Goal: Register for event/course

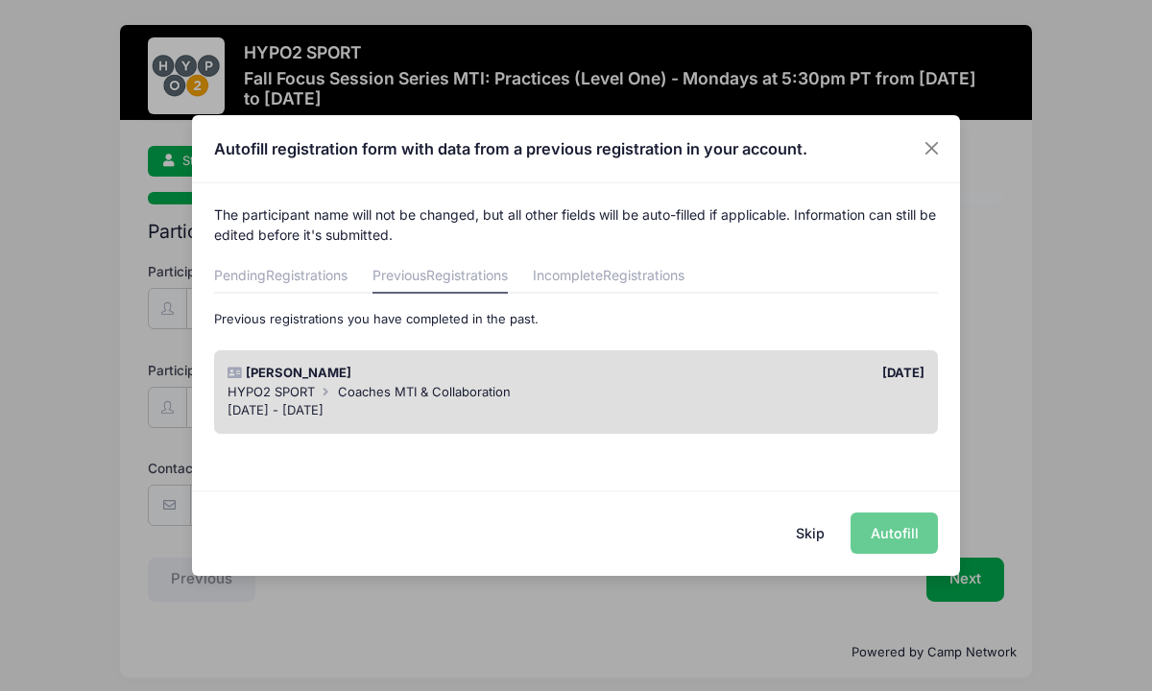
click at [780, 402] on div "[DATE] - [DATE]" at bounding box center [577, 410] width 698 height 19
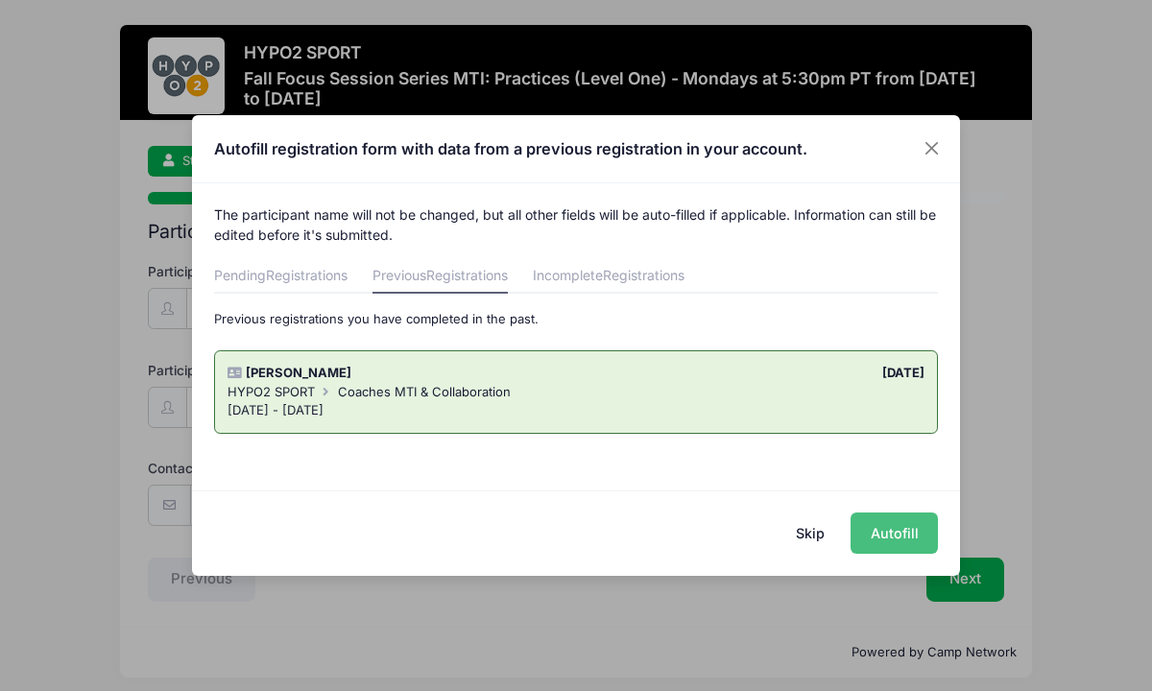
click at [892, 531] on button "Autofill" at bounding box center [894, 533] width 87 height 41
type input "[EMAIL_ADDRESS][DOMAIN_NAME]"
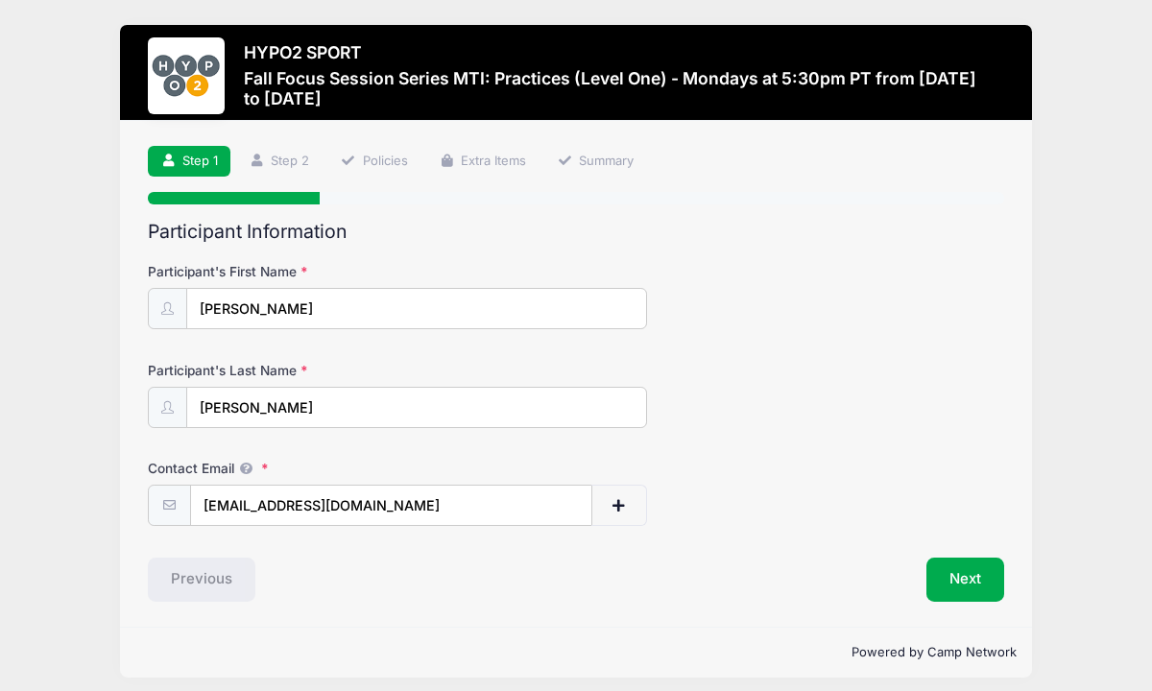
scroll to position [11, 0]
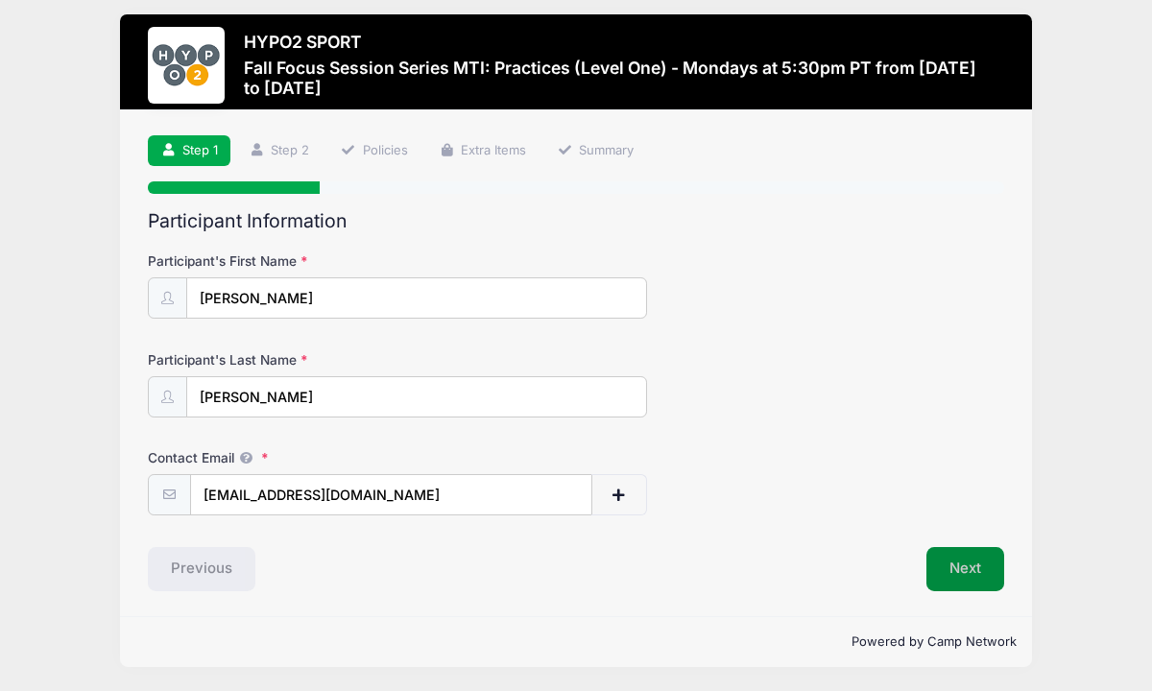
click at [969, 570] on button "Next" at bounding box center [965, 569] width 78 height 44
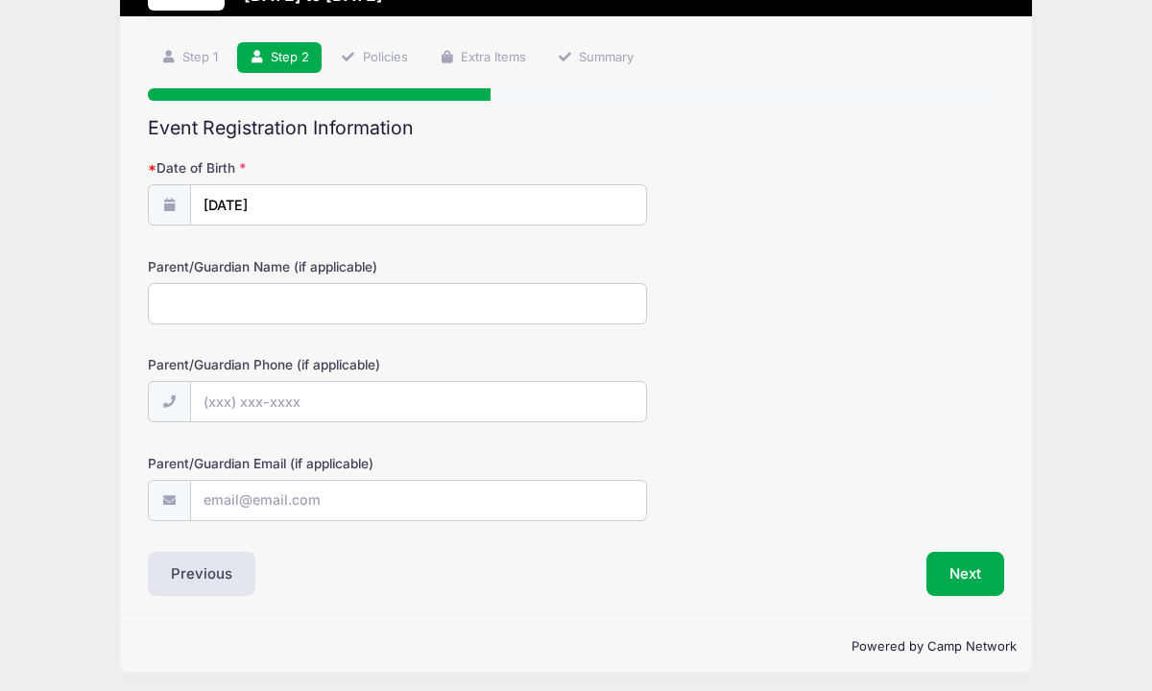
scroll to position [108, 0]
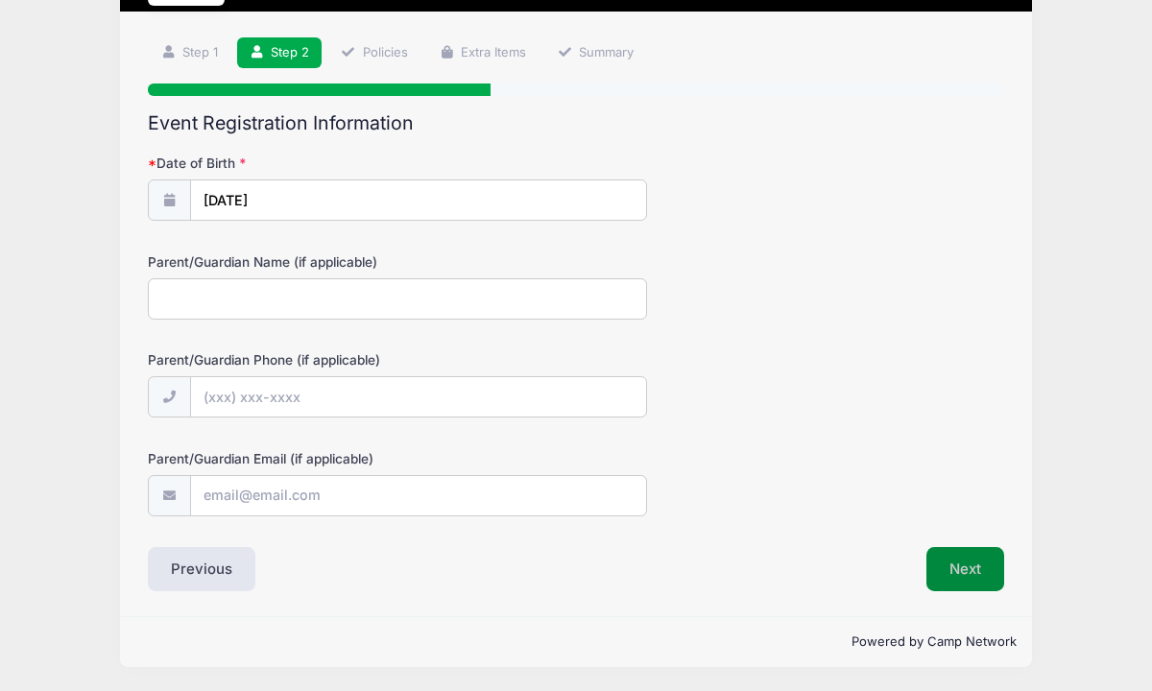
click at [972, 563] on button "Next" at bounding box center [965, 569] width 78 height 44
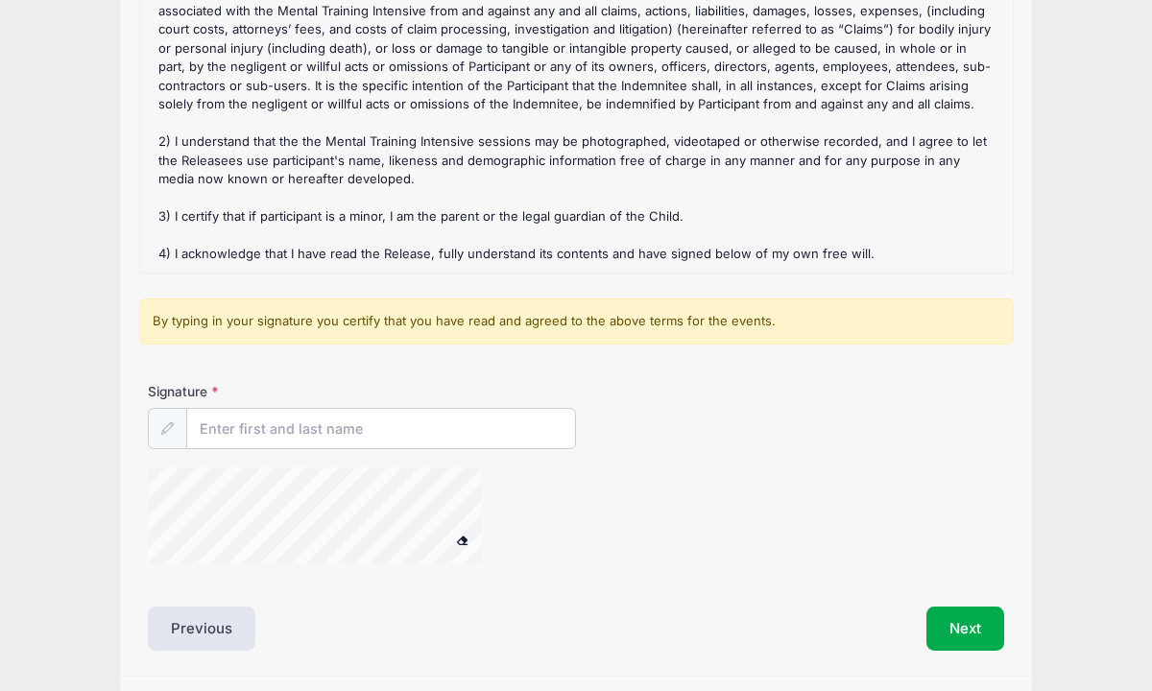
scroll to position [285, 0]
click at [456, 420] on input "Signature" at bounding box center [381, 428] width 388 height 41
type input "[PERSON_NAME]"
click at [958, 624] on button "Next" at bounding box center [965, 628] width 78 height 44
click at [489, 480] on div at bounding box center [340, 518] width 384 height 102
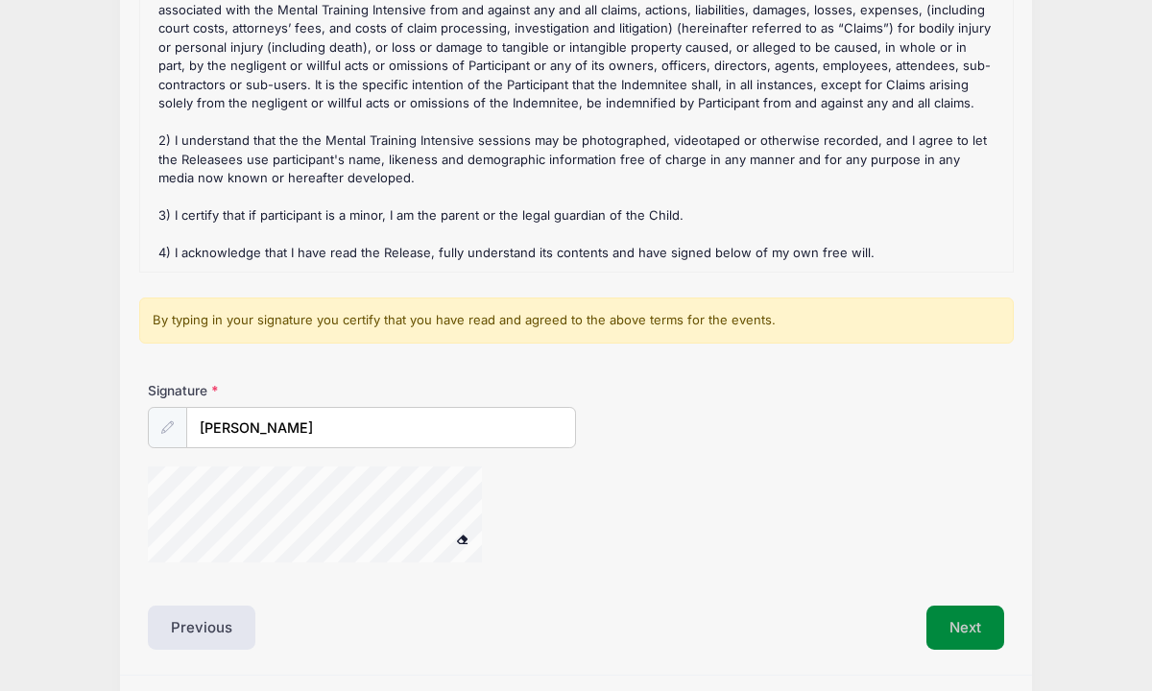
click at [973, 632] on button "Next" at bounding box center [965, 628] width 78 height 44
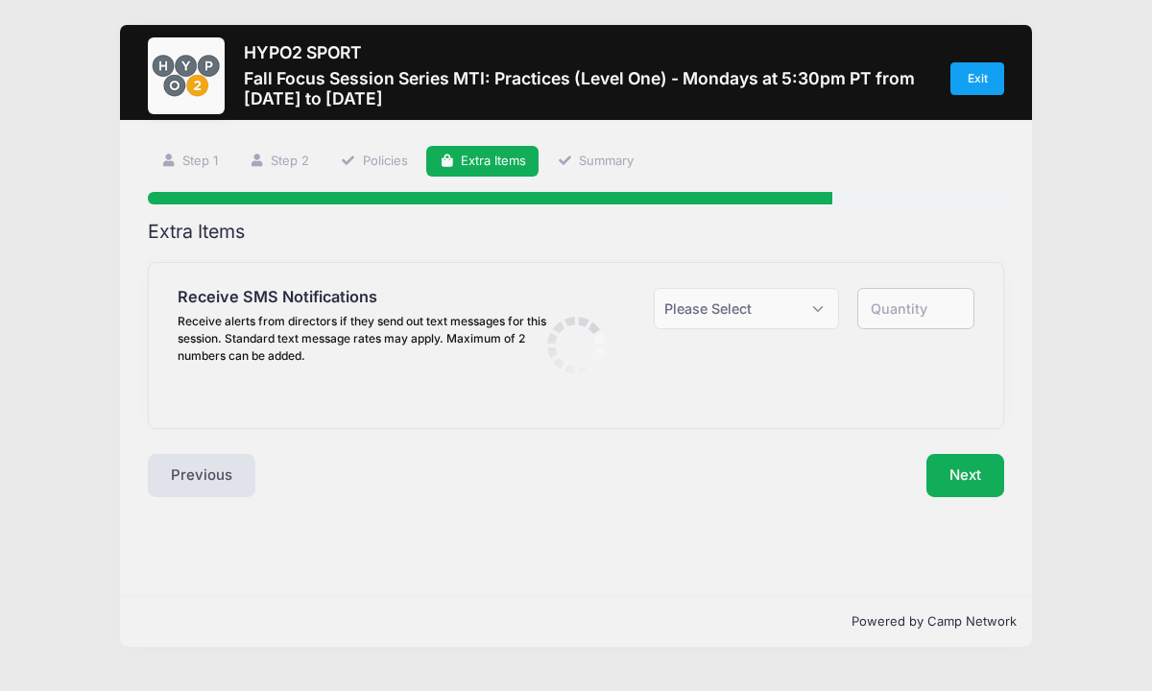
scroll to position [0, 0]
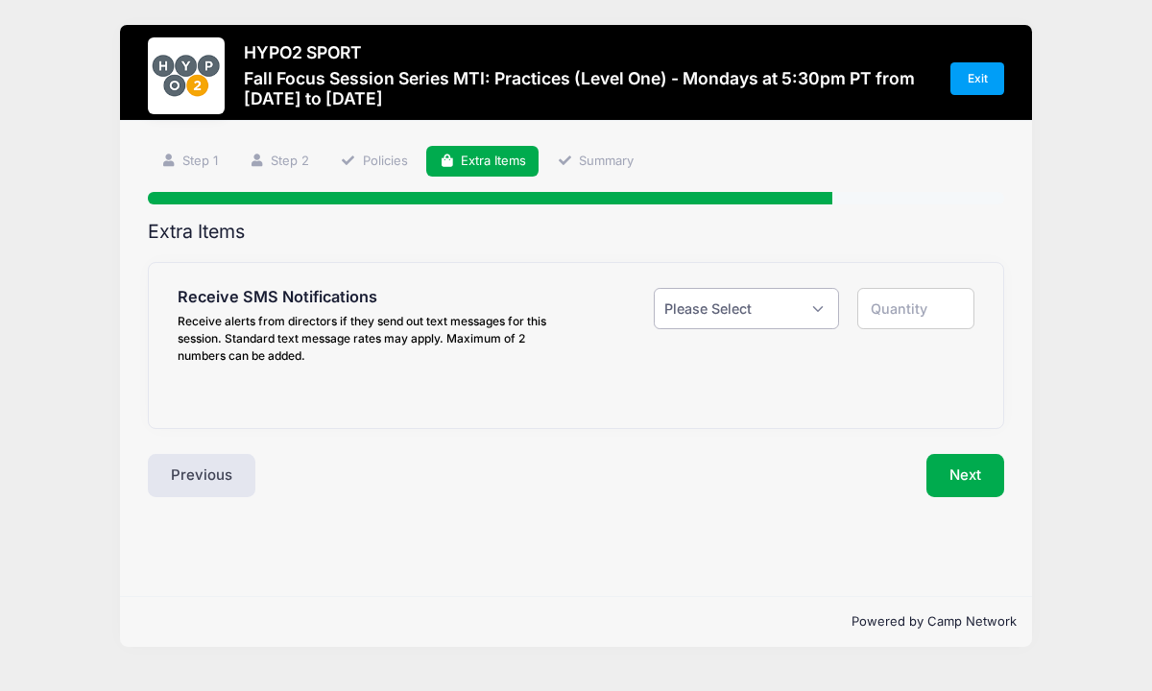
click at [820, 304] on select "Please Select Yes ($0.00) No" at bounding box center [746, 308] width 185 height 41
select select "1"
click at [654, 288] on select "Please Select Yes ($0.00) No" at bounding box center [746, 308] width 185 height 41
type input "1"
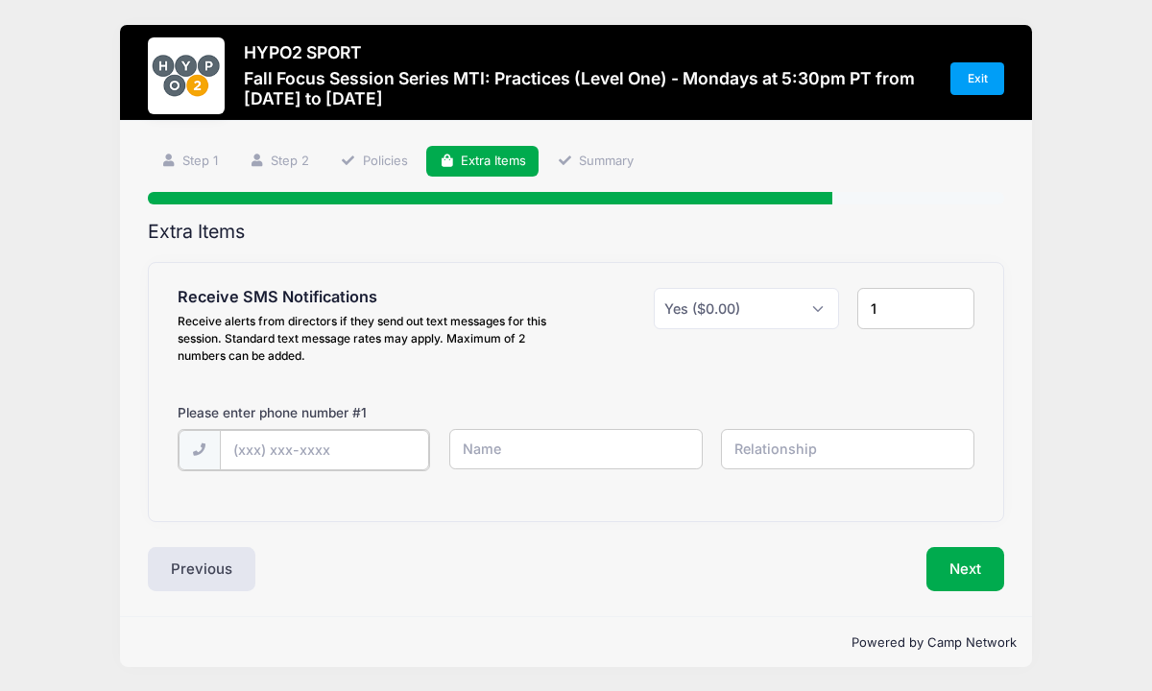
click at [342, 462] on input "text" at bounding box center [325, 450] width 210 height 41
type input "[PHONE_NUMBER]"
click at [505, 449] on input "text" at bounding box center [575, 449] width 253 height 41
type input "[PERSON_NAME]"
click at [783, 448] on input "text" at bounding box center [847, 449] width 253 height 41
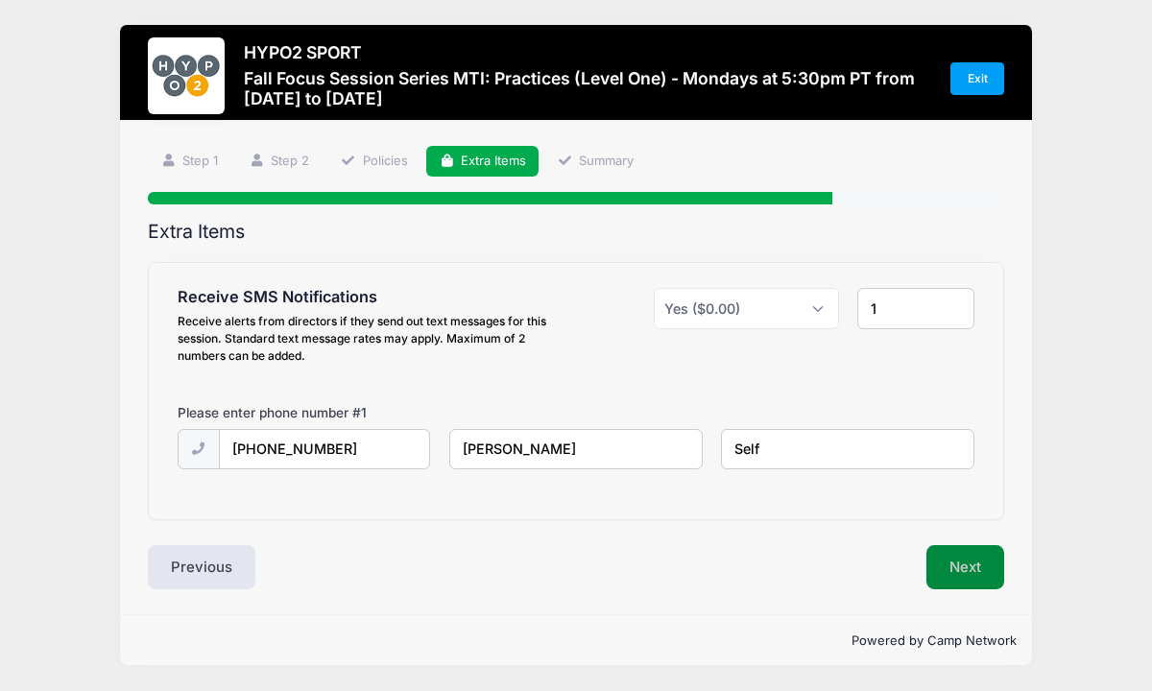
type input "Self"
click at [966, 564] on button "Next" at bounding box center [965, 567] width 78 height 44
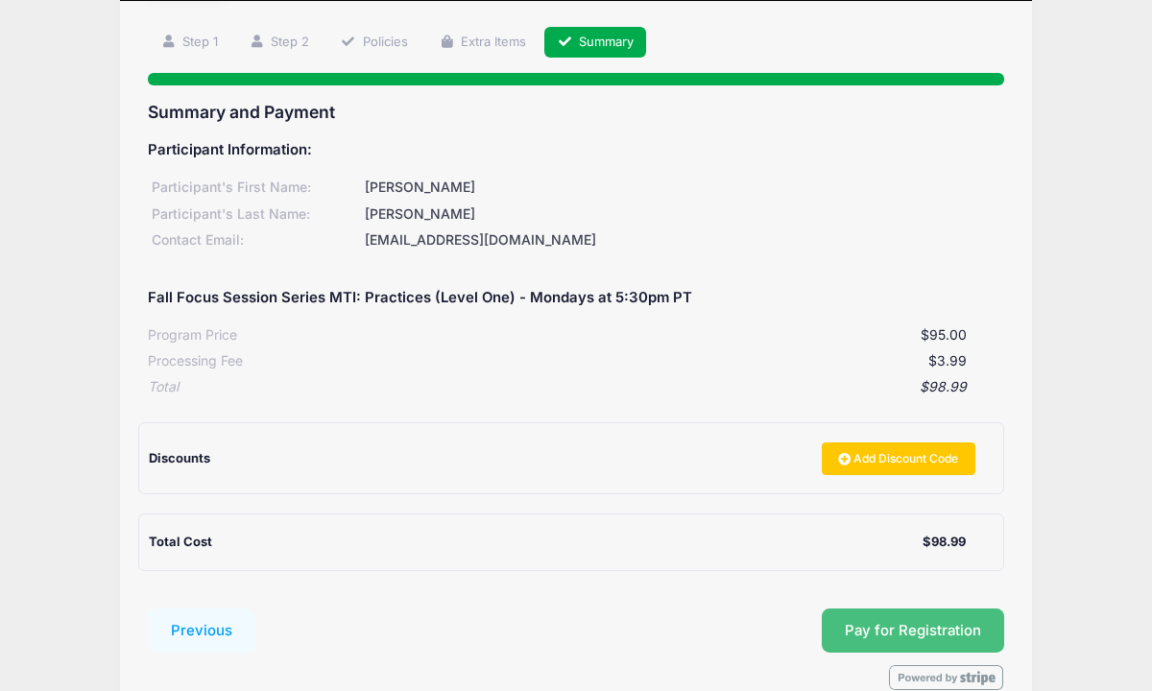
scroll to position [123, 0]
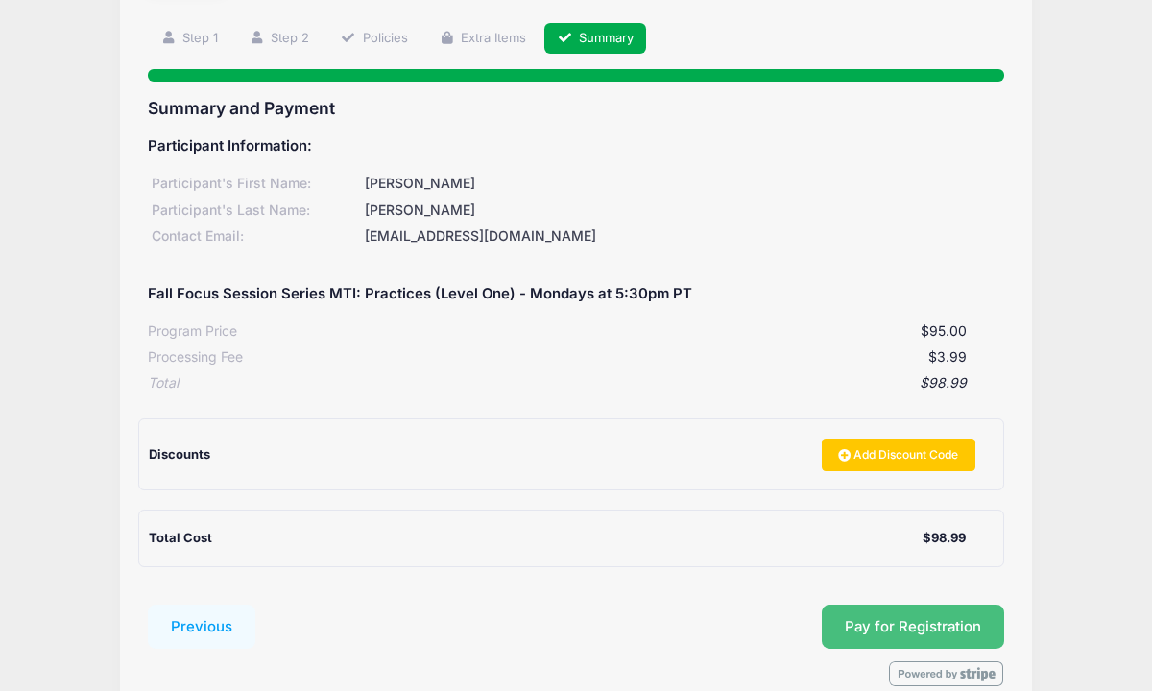
click at [930, 617] on button "Pay for Registration" at bounding box center [913, 627] width 182 height 44
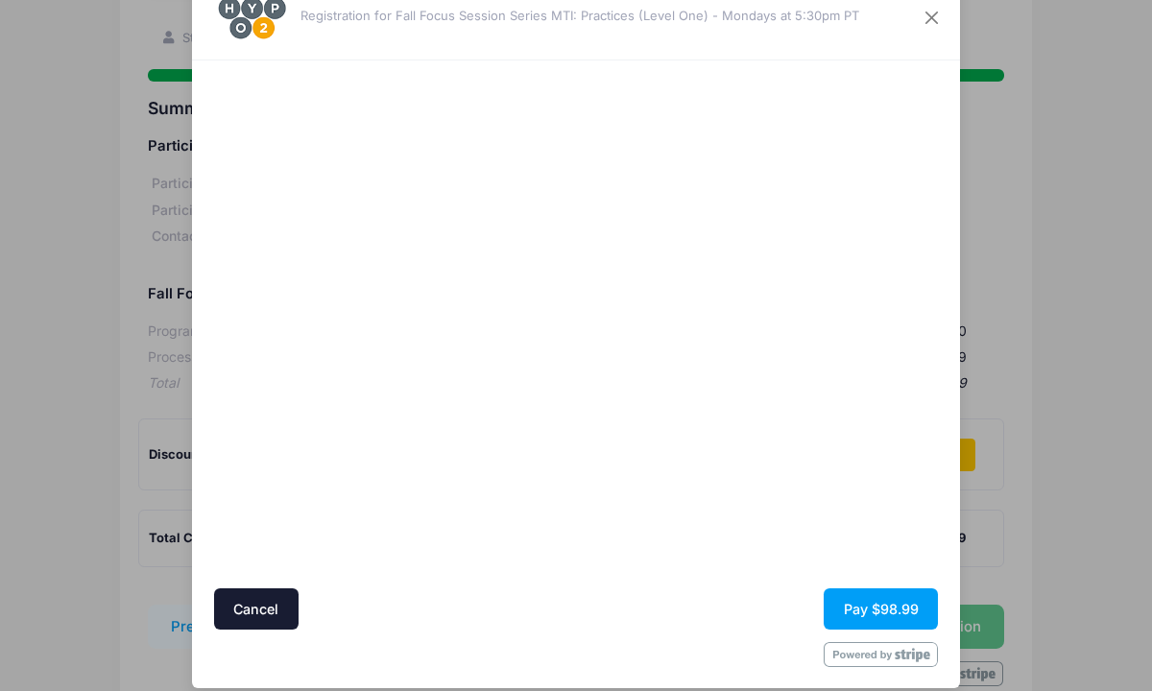
scroll to position [84, 0]
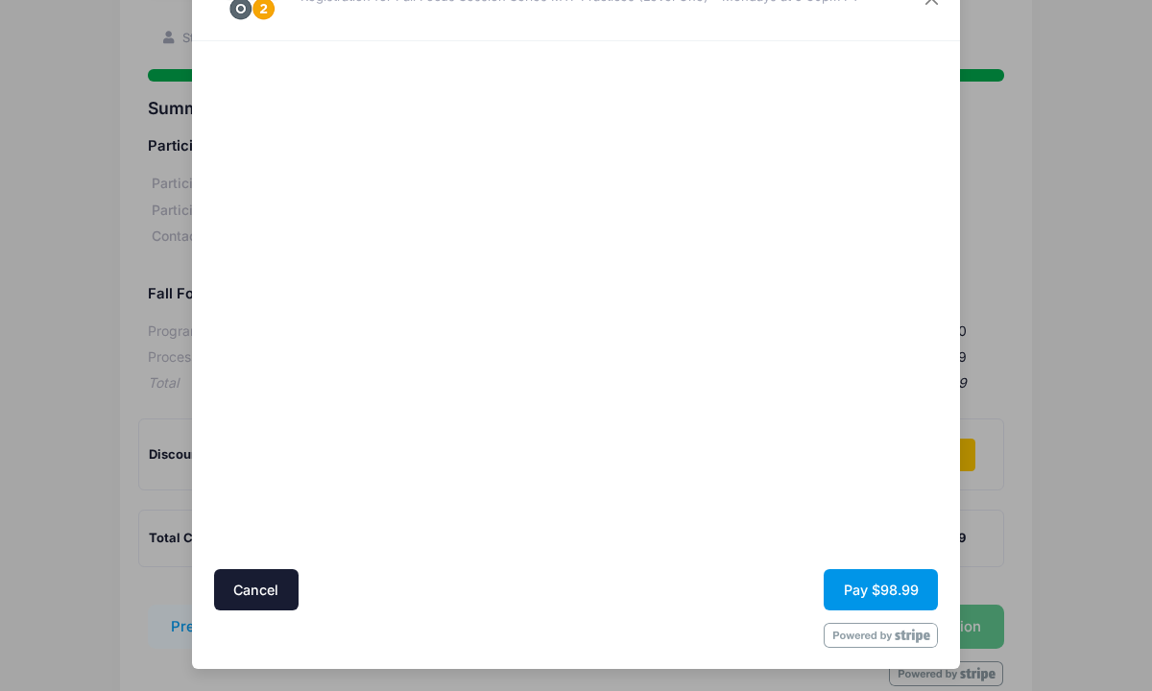
click at [875, 594] on button "Pay $98.99" at bounding box center [881, 589] width 114 height 41
